Goal: Check status: Check status

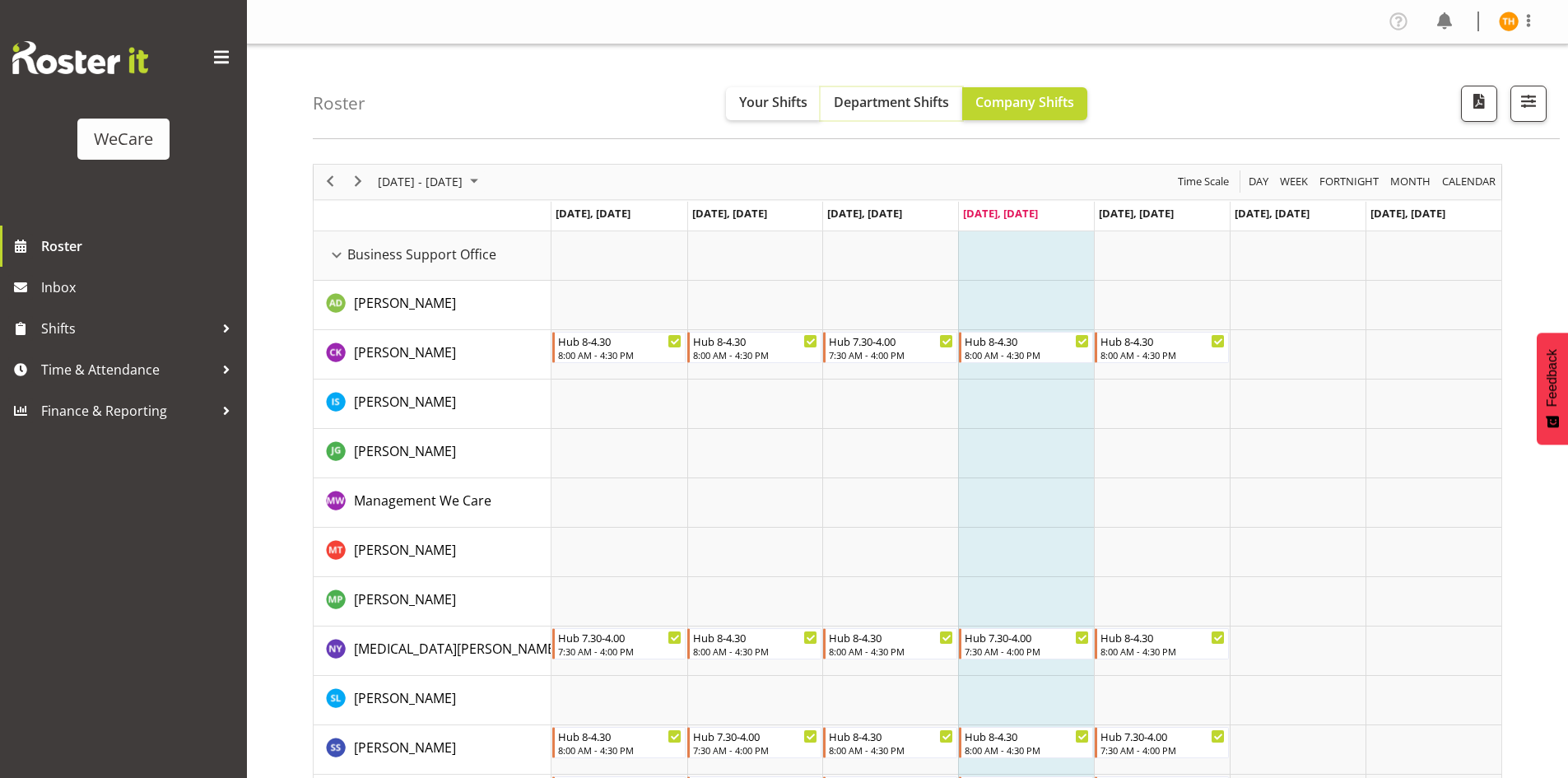
click at [861, 111] on span "Department Shifts" at bounding box center [891, 101] width 115 height 18
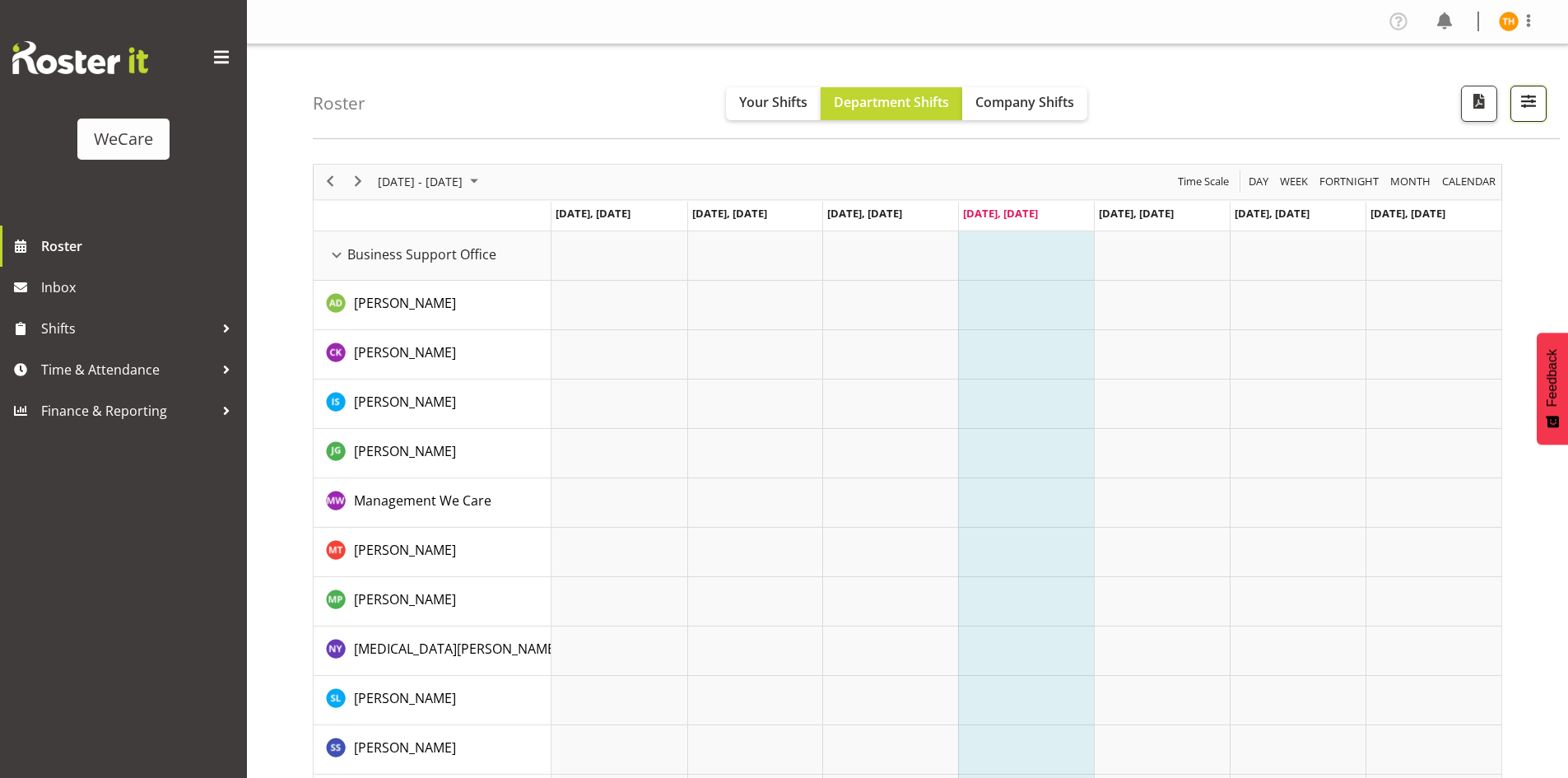
click at [1530, 104] on span "button" at bounding box center [1528, 101] width 21 height 21
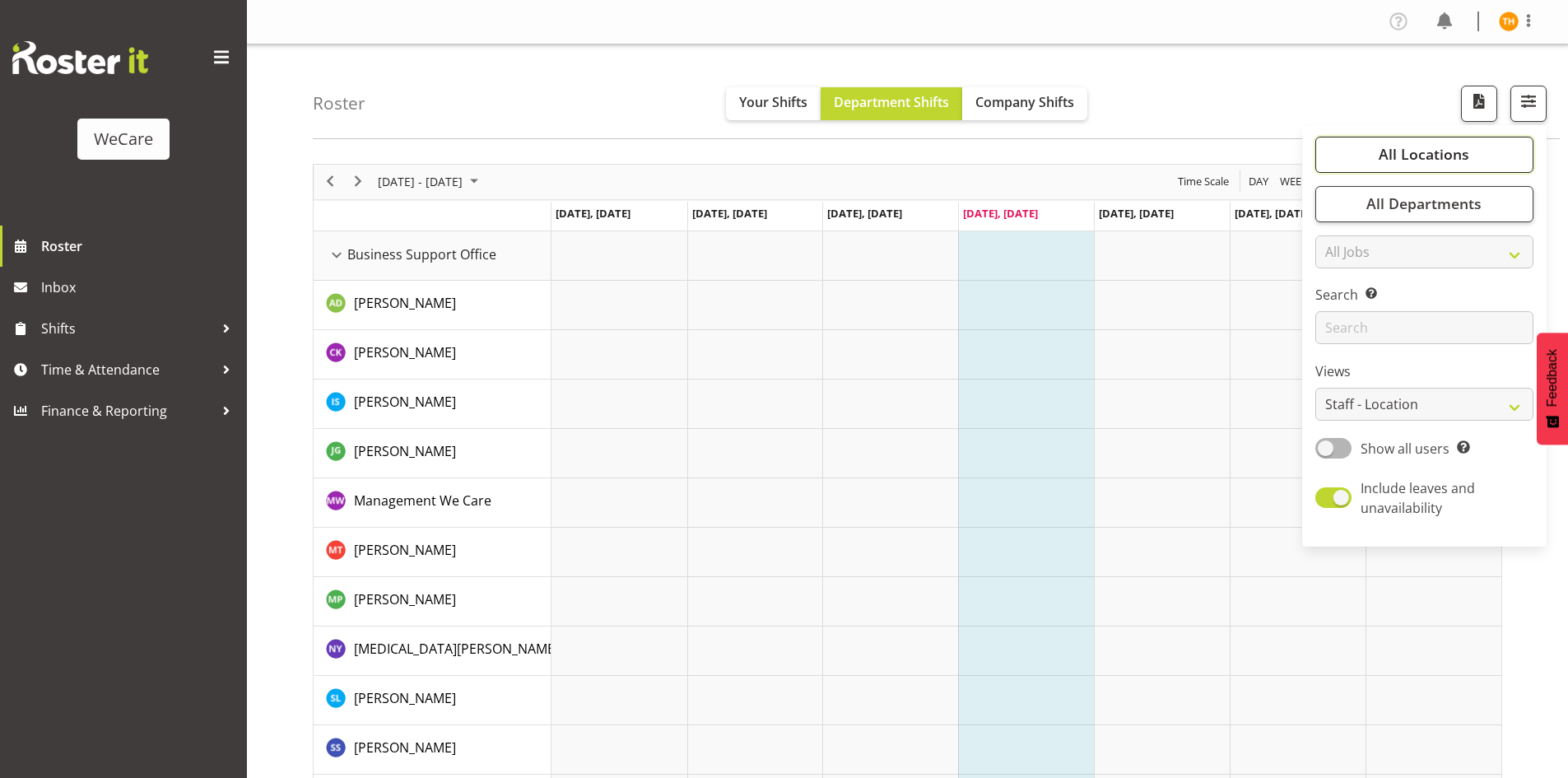
click at [1452, 150] on span "All Locations" at bounding box center [1424, 153] width 91 height 19
click at [1504, 205] on link "Clear" at bounding box center [1502, 203] width 25 height 19
click at [1330, 233] on span at bounding box center [1336, 235] width 14 height 13
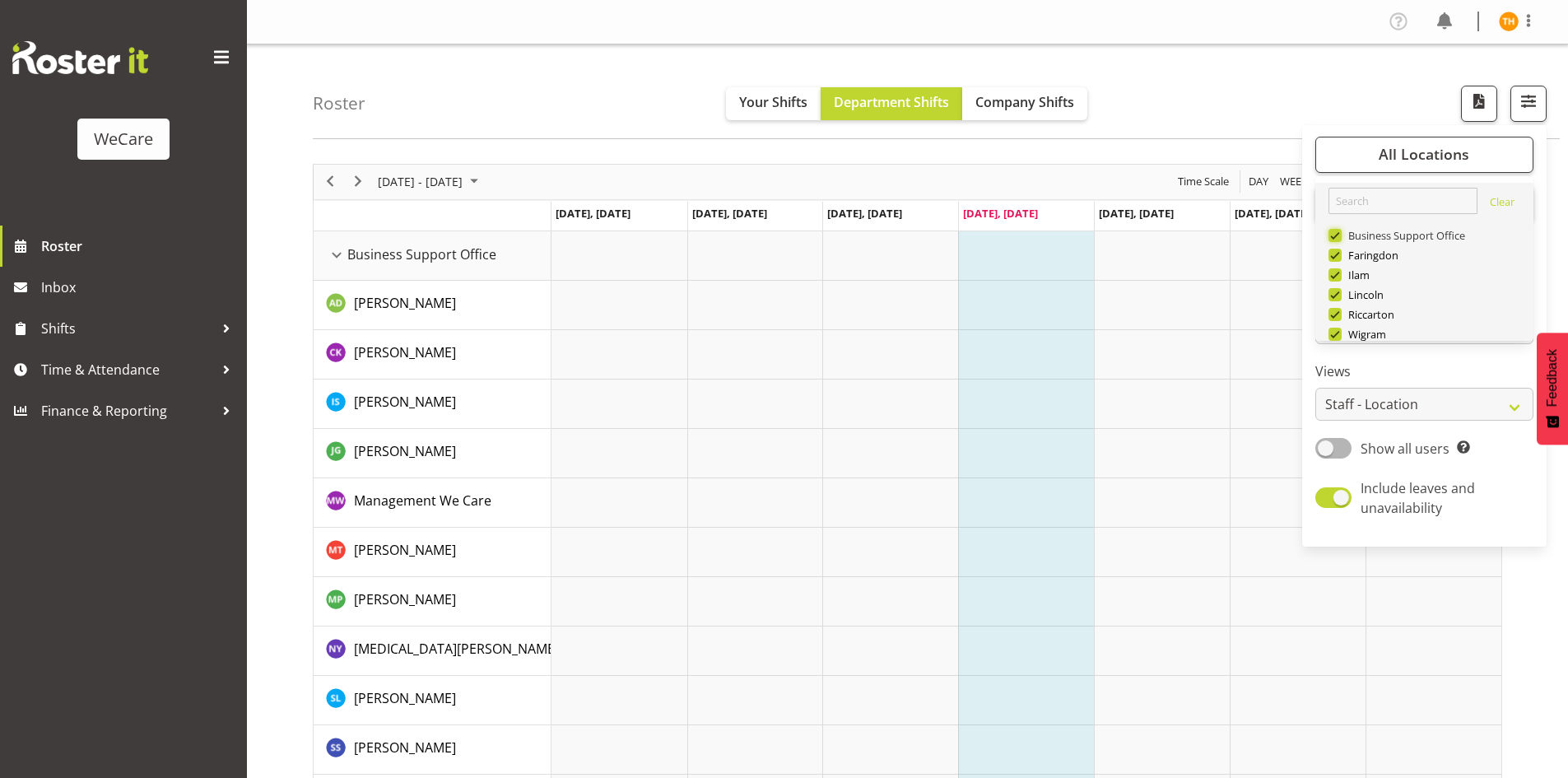
click at [1330, 233] on input "Business Support Office" at bounding box center [1334, 234] width 11 height 11
checkbox input "false"
click at [1338, 257] on span at bounding box center [1336, 255] width 14 height 13
click at [1338, 257] on input "Faringdon" at bounding box center [1334, 255] width 11 height 11
checkbox input "false"
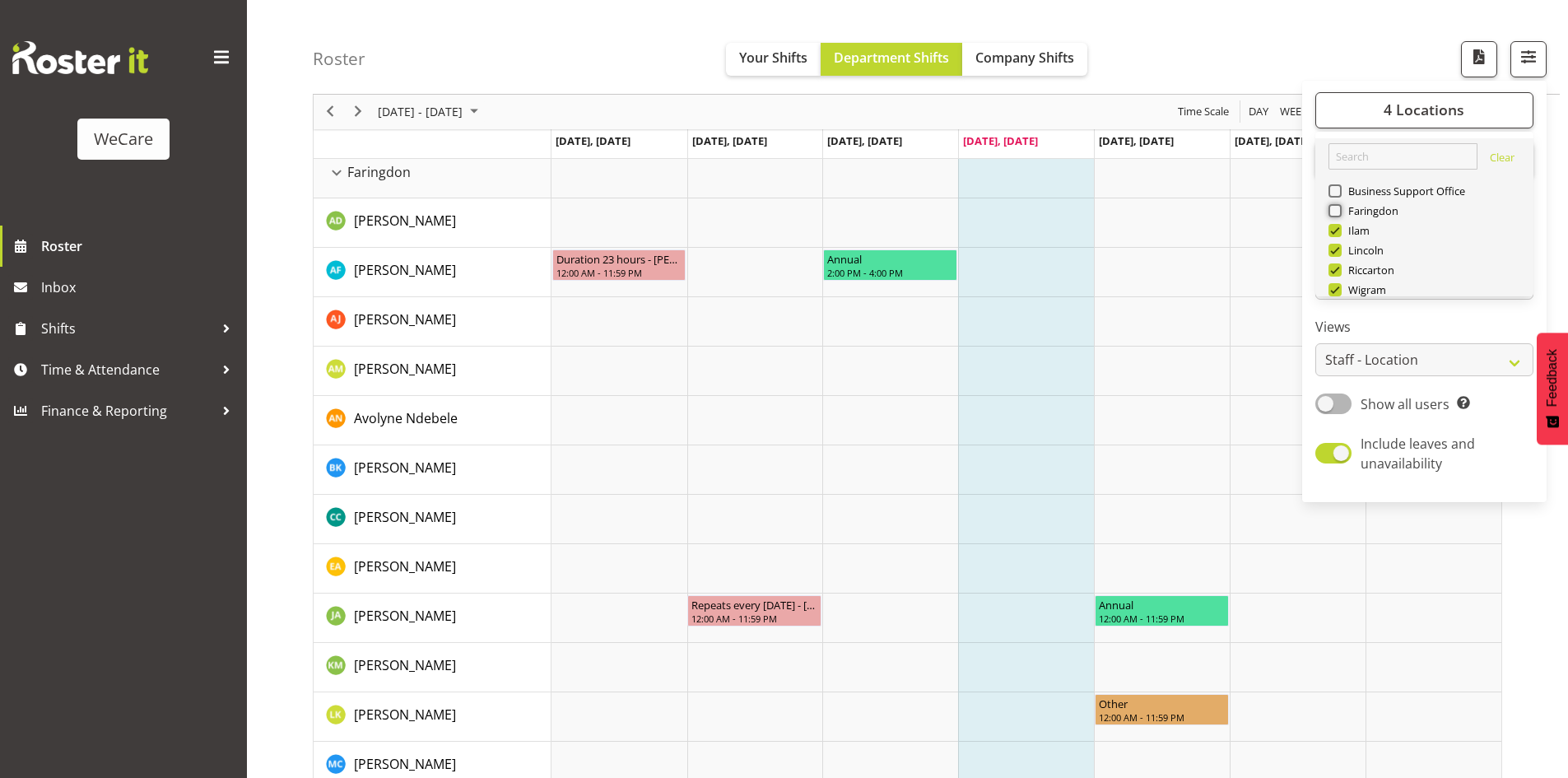
scroll to position [59, 0]
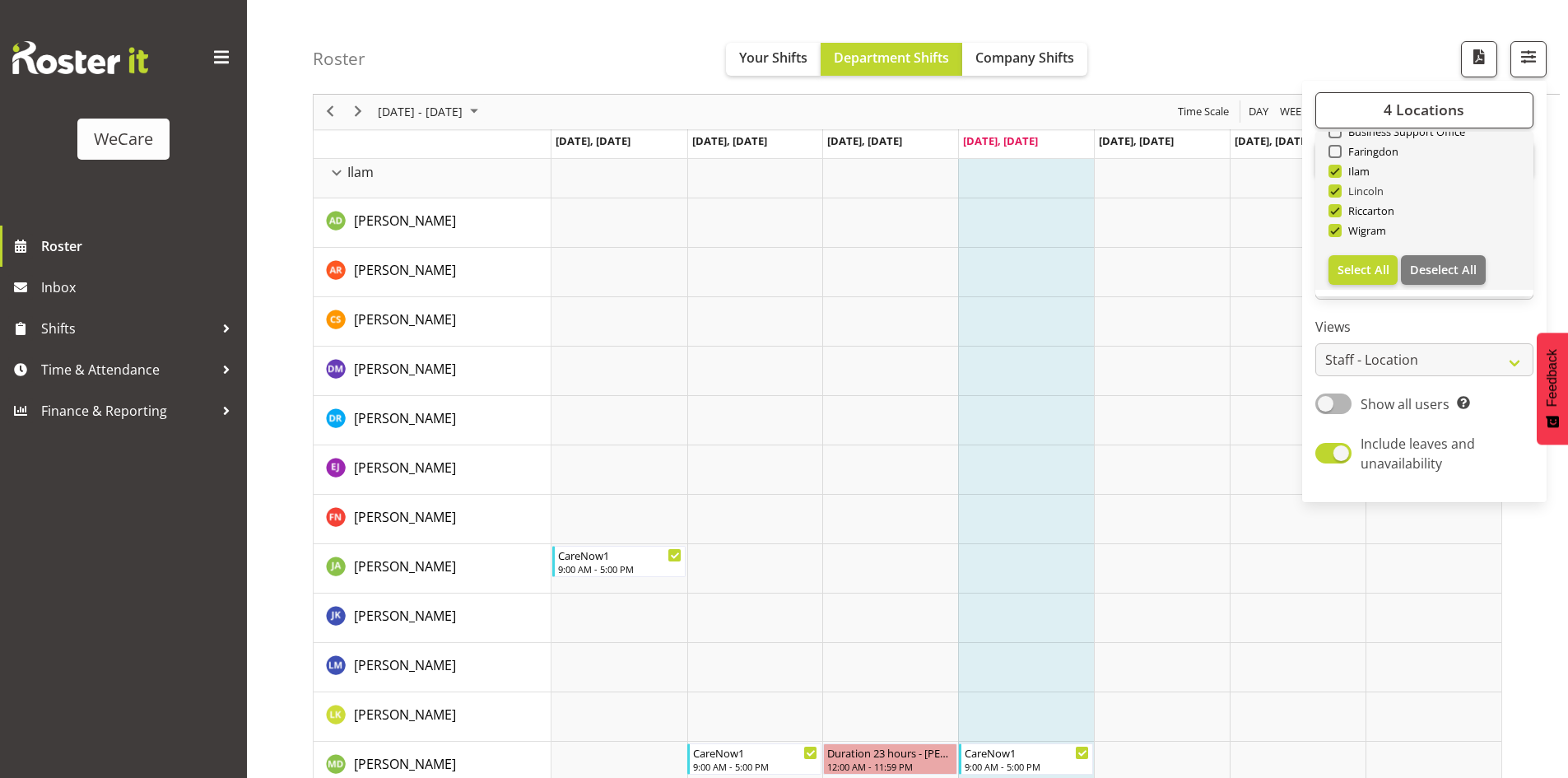
click at [1334, 186] on span at bounding box center [1336, 191] width 14 height 13
click at [1334, 186] on input "Lincoln" at bounding box center [1334, 191] width 11 height 11
checkbox input "false"
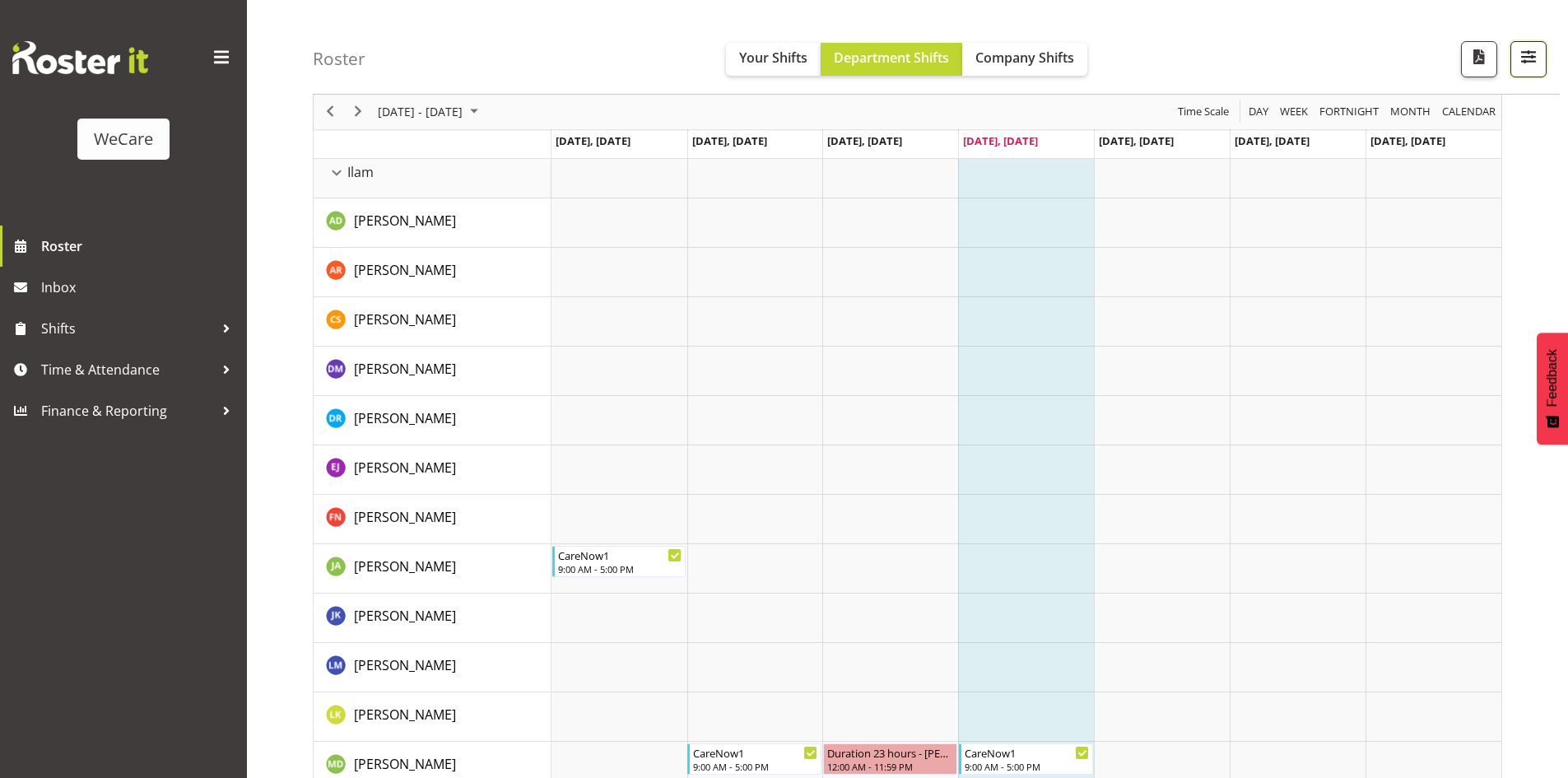
click at [1530, 51] on span "button" at bounding box center [1528, 57] width 21 height 21
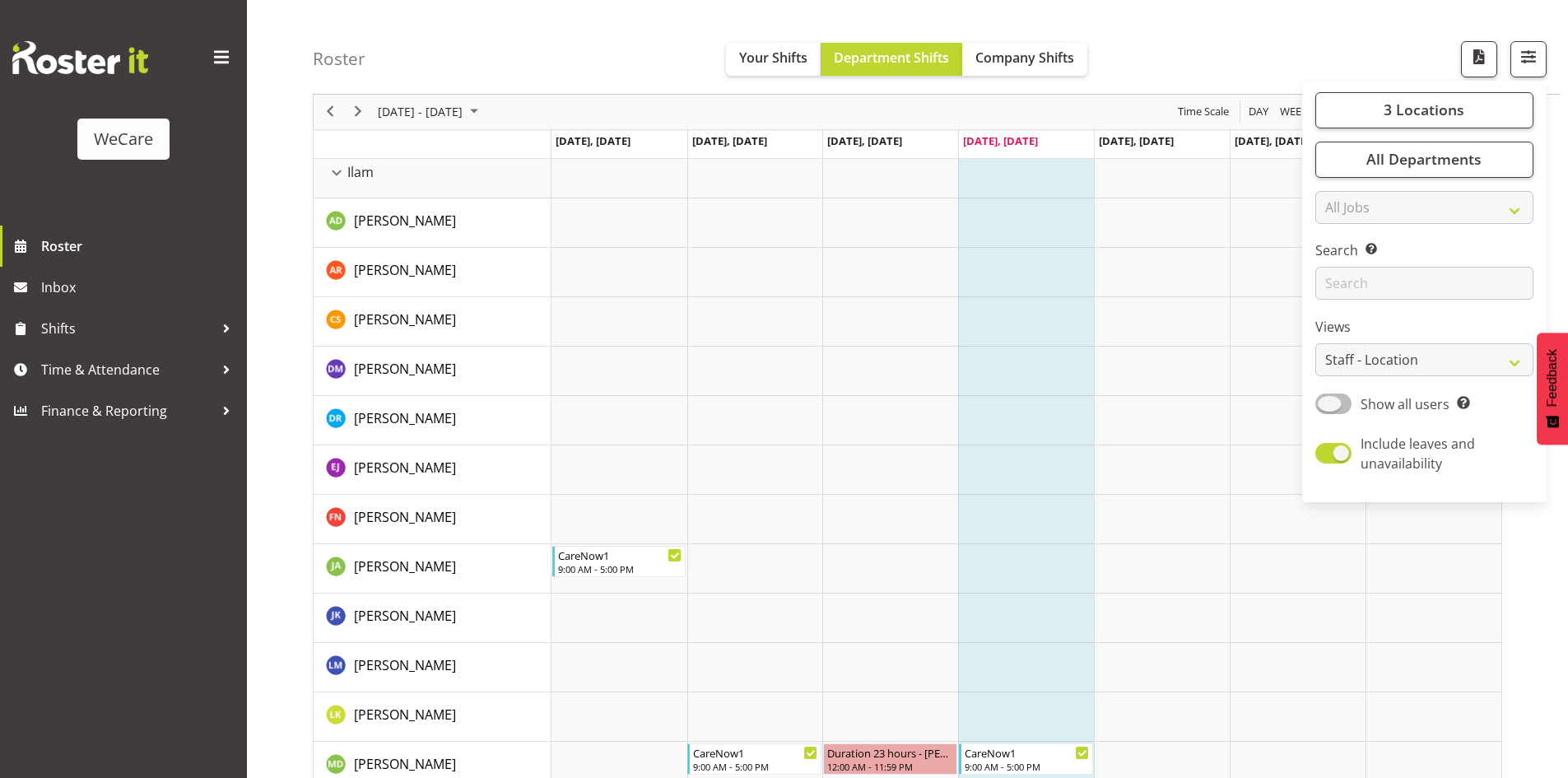
click at [1334, 404] on span at bounding box center [1334, 403] width 37 height 20
click at [1326, 404] on input "Show all users Show only rostered employees" at bounding box center [1320, 403] width 11 height 11
checkbox input "true"
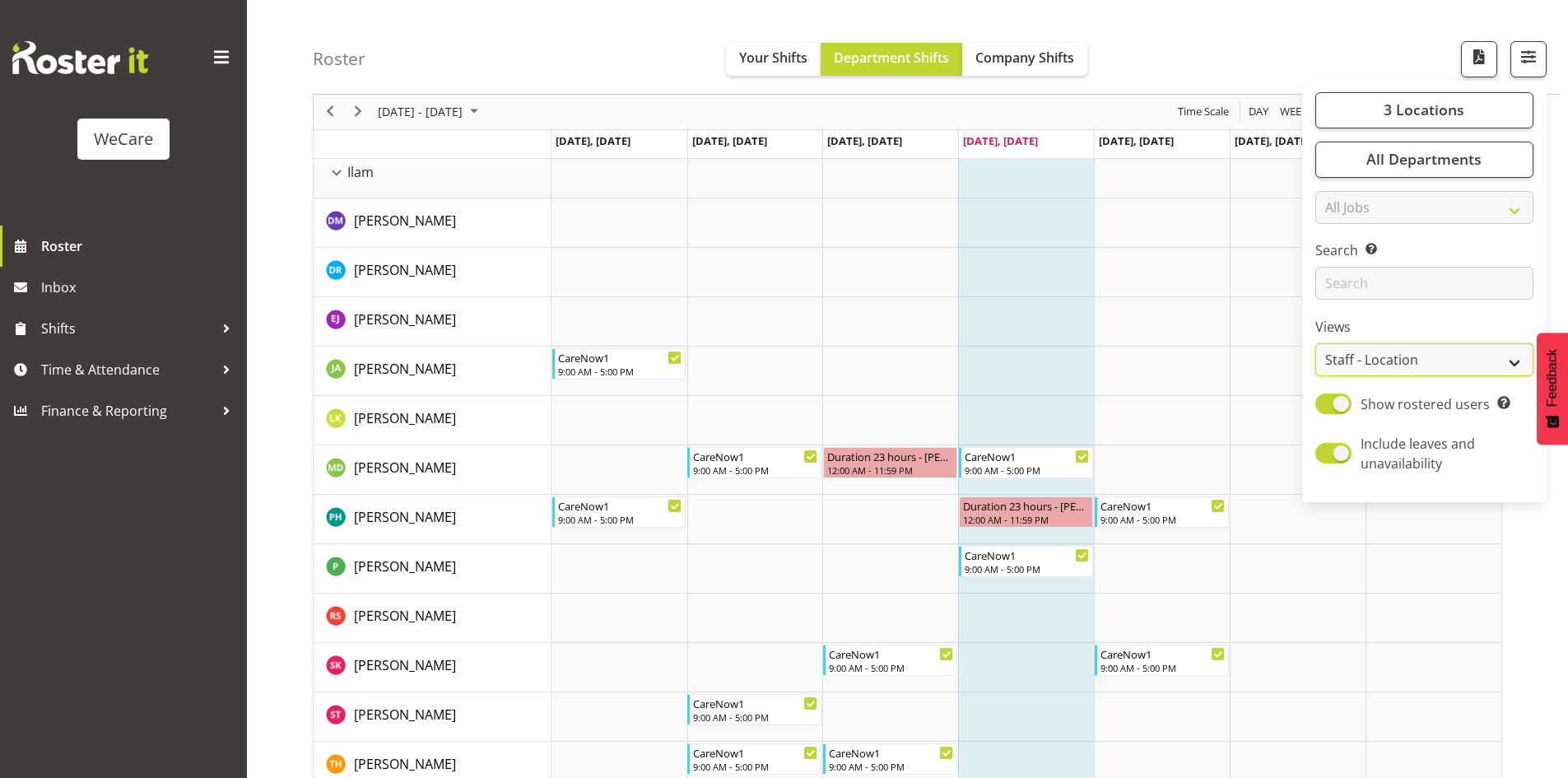
click at [1430, 362] on select "Staff Role Shift - Horizontal Shift - Vertical Staff - Location" at bounding box center [1424, 361] width 218 height 33
click at [1316, 344] on select "Staff Role Shift - Horizontal Shift - Vertical Staff - Location" at bounding box center [1424, 361] width 218 height 33
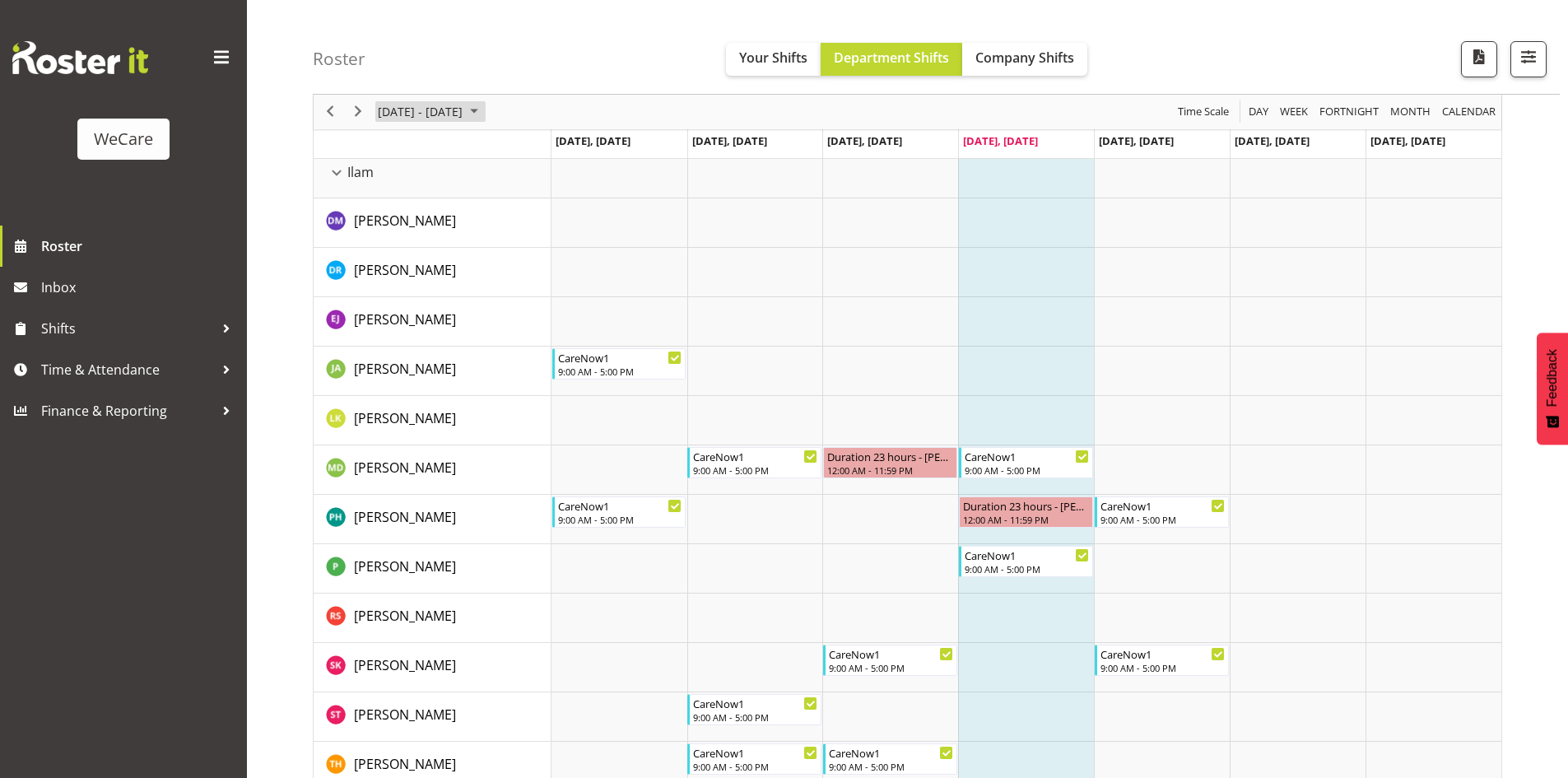
click at [464, 115] on span "[DATE] - [DATE]" at bounding box center [419, 112] width 88 height 20
click at [549, 156] on span "next month" at bounding box center [551, 152] width 29 height 30
click at [443, 211] on span "1" at bounding box center [447, 210] width 25 height 25
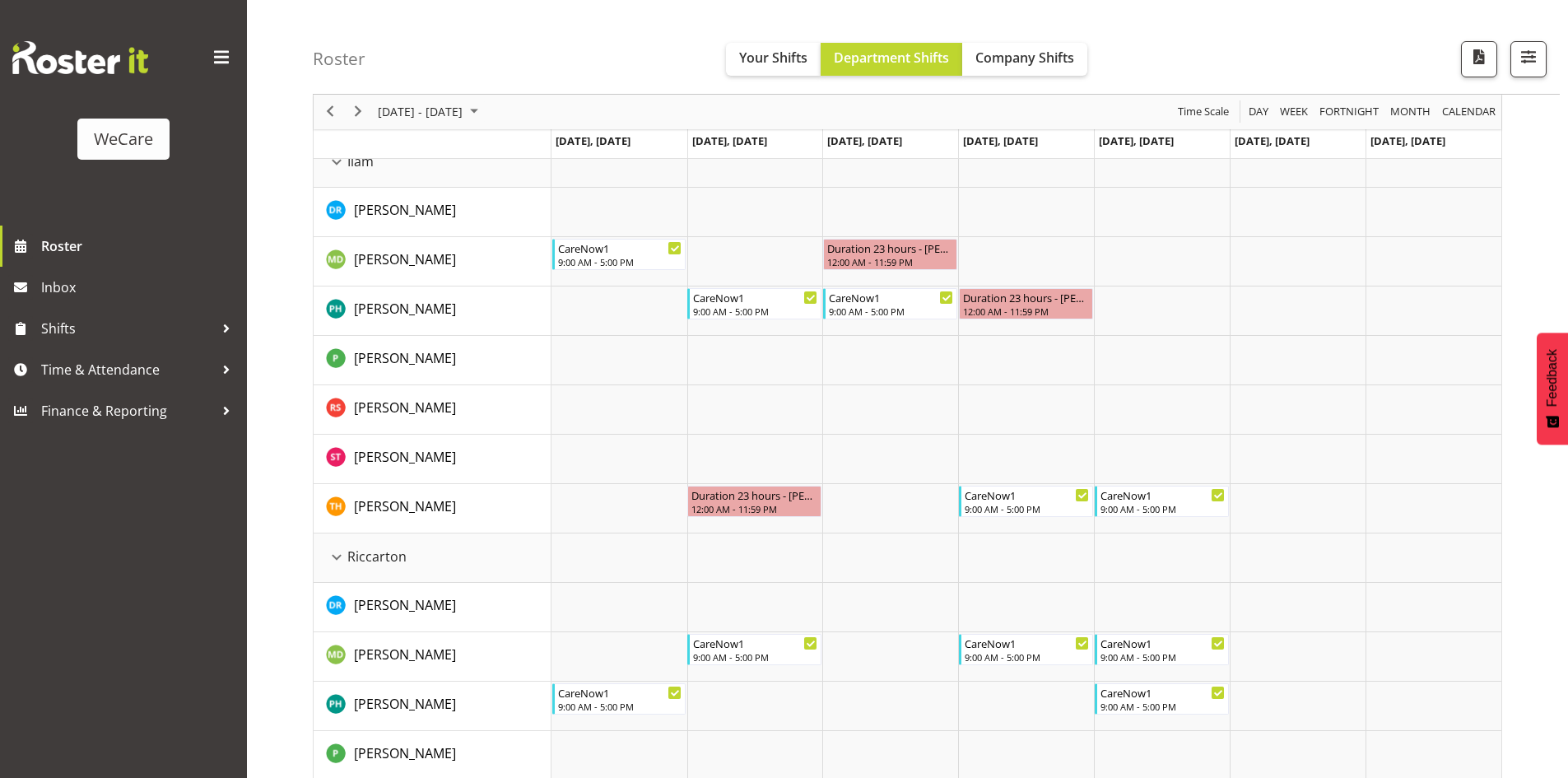
scroll to position [92, 0]
drag, startPoint x: 1576, startPoint y: 394, endPoint x: 1313, endPoint y: 508, distance: 286.6
click at [1313, 508] on td "Timeline Week of October 1, 2025" at bounding box center [1297, 510] width 136 height 49
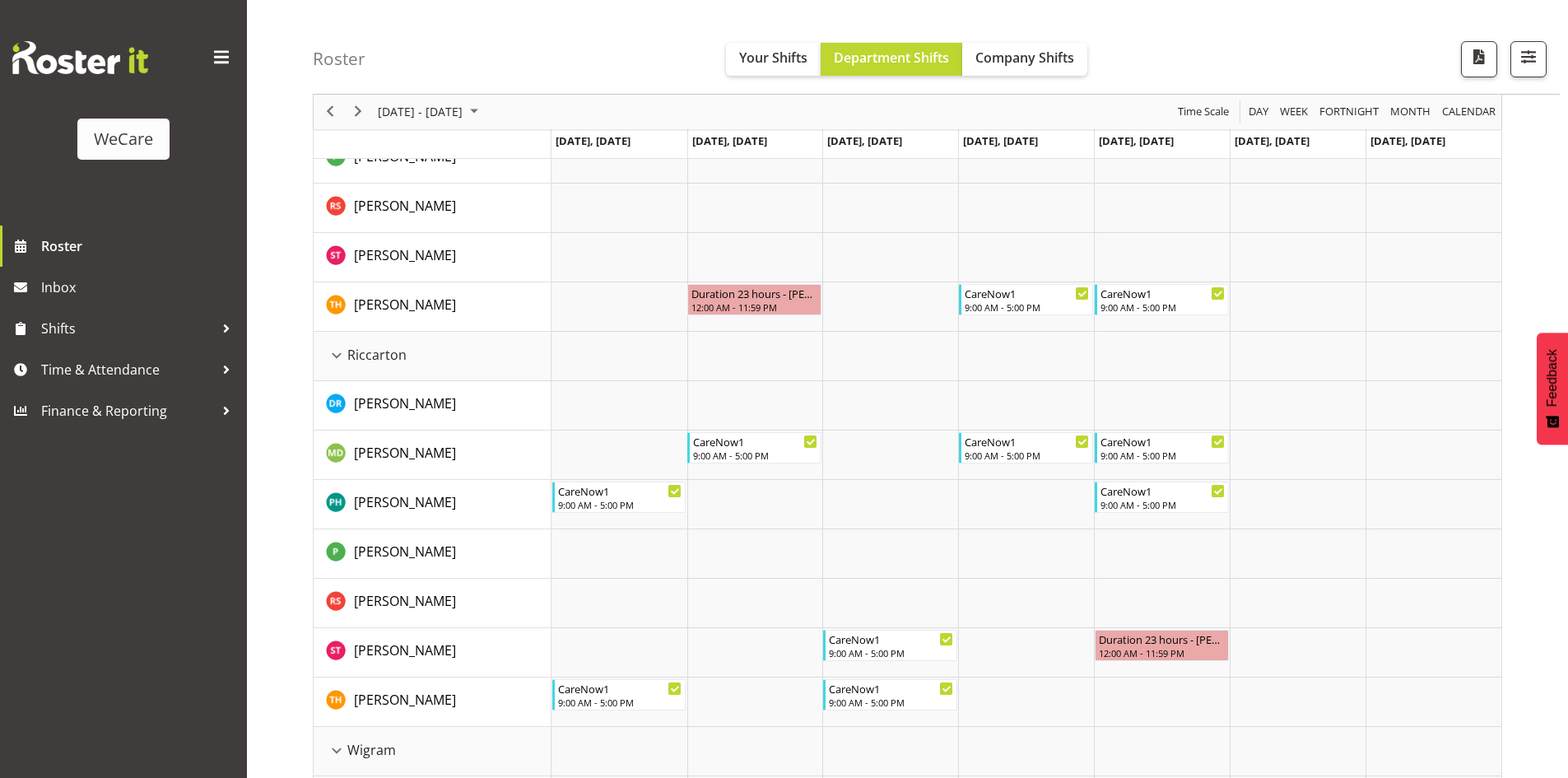
scroll to position [282, 0]
